Goal: Find specific page/section: Find specific page/section

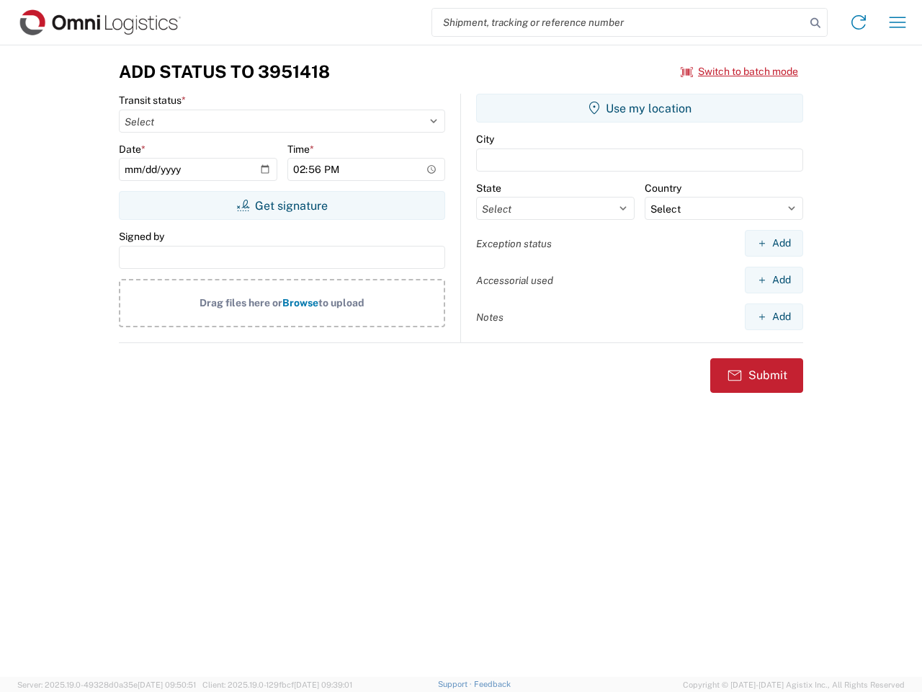
click at [619, 22] on input "search" at bounding box center [618, 22] width 373 height 27
click at [816, 23] on icon at bounding box center [815, 23] width 20 height 20
click at [859, 22] on icon at bounding box center [858, 22] width 23 height 23
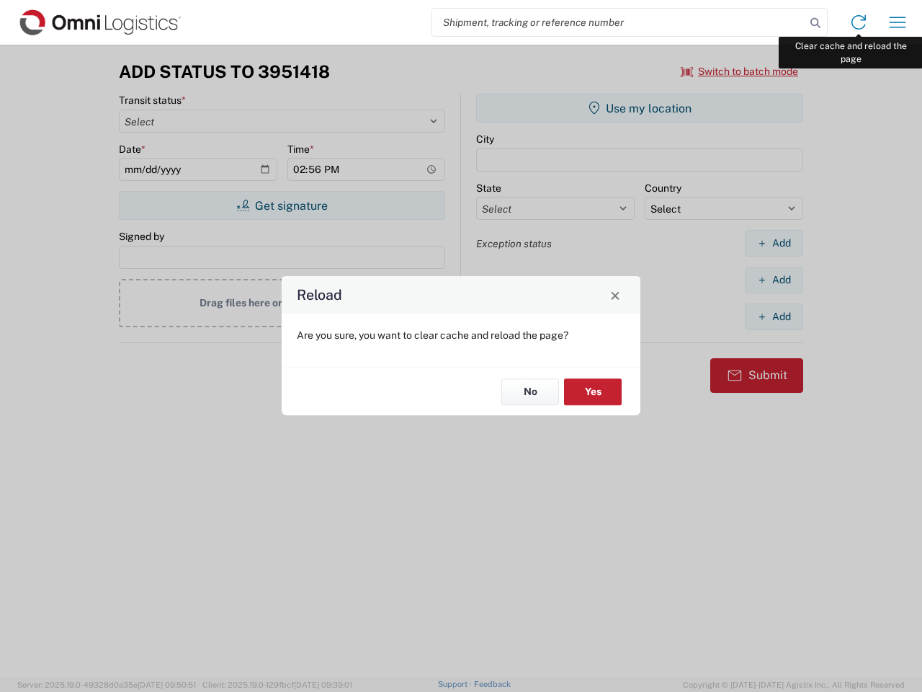
click at [898, 22] on div "Reload Are you sure, you want to clear cache and reload the page? No Yes" at bounding box center [461, 346] width 922 height 692
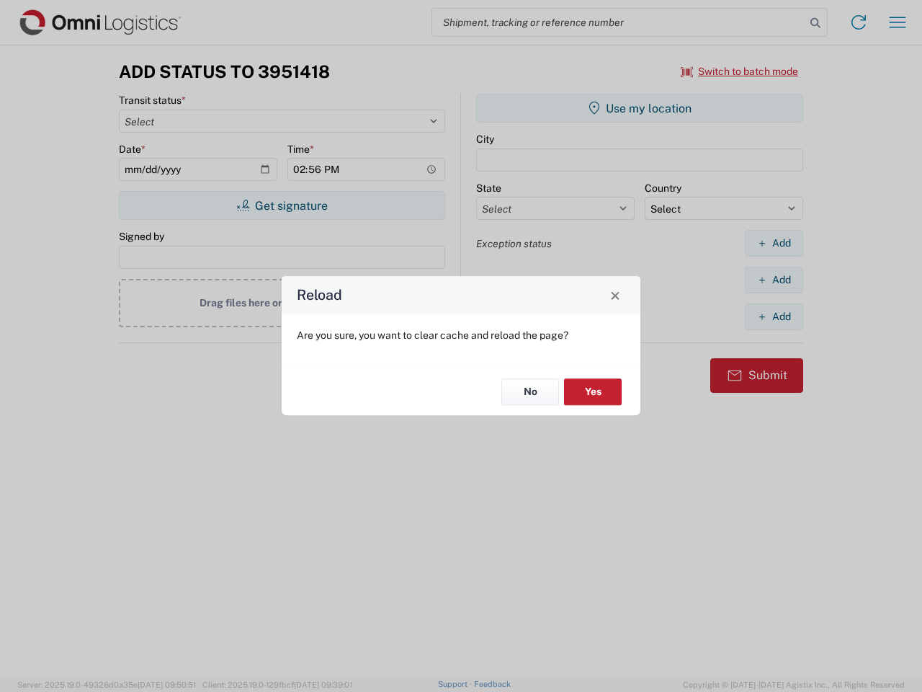
click at [740, 71] on div "Reload Are you sure, you want to clear cache and reload the page? No Yes" at bounding box center [461, 346] width 922 height 692
click at [282, 205] on div "Reload Are you sure, you want to clear cache and reload the page? No Yes" at bounding box center [461, 346] width 922 height 692
click at [640, 108] on div "Reload Are you sure, you want to clear cache and reload the page? No Yes" at bounding box center [461, 346] width 922 height 692
click at [774, 243] on div "Reload Are you sure, you want to clear cache and reload the page? No Yes" at bounding box center [461, 346] width 922 height 692
click at [774, 280] on div "Reload Are you sure, you want to clear cache and reload the page? No Yes" at bounding box center [461, 346] width 922 height 692
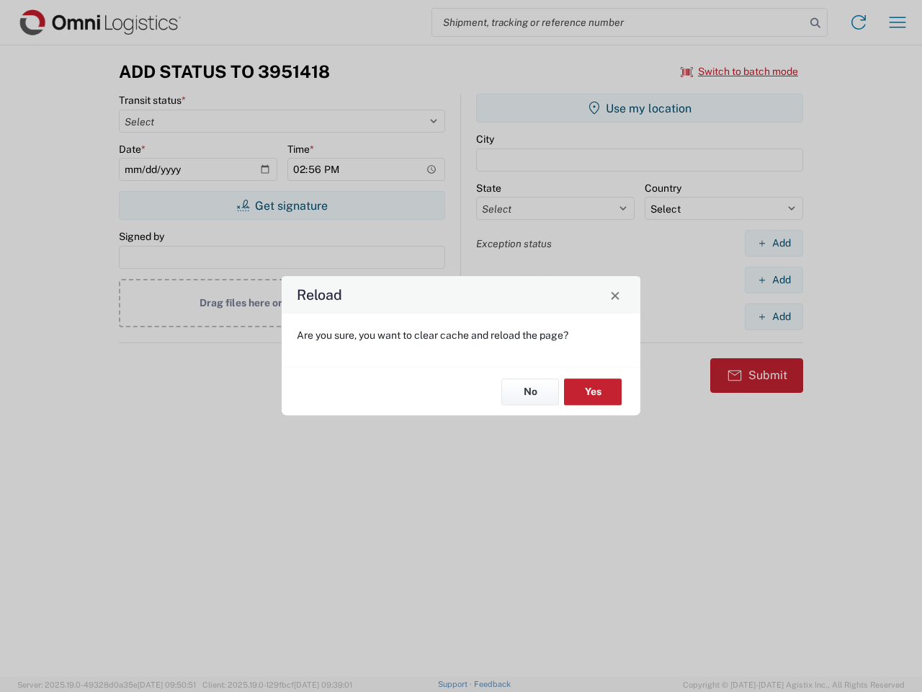
click at [774, 316] on div "Reload Are you sure, you want to clear cache and reload the page? No Yes" at bounding box center [461, 346] width 922 height 692
